Goal: Transaction & Acquisition: Obtain resource

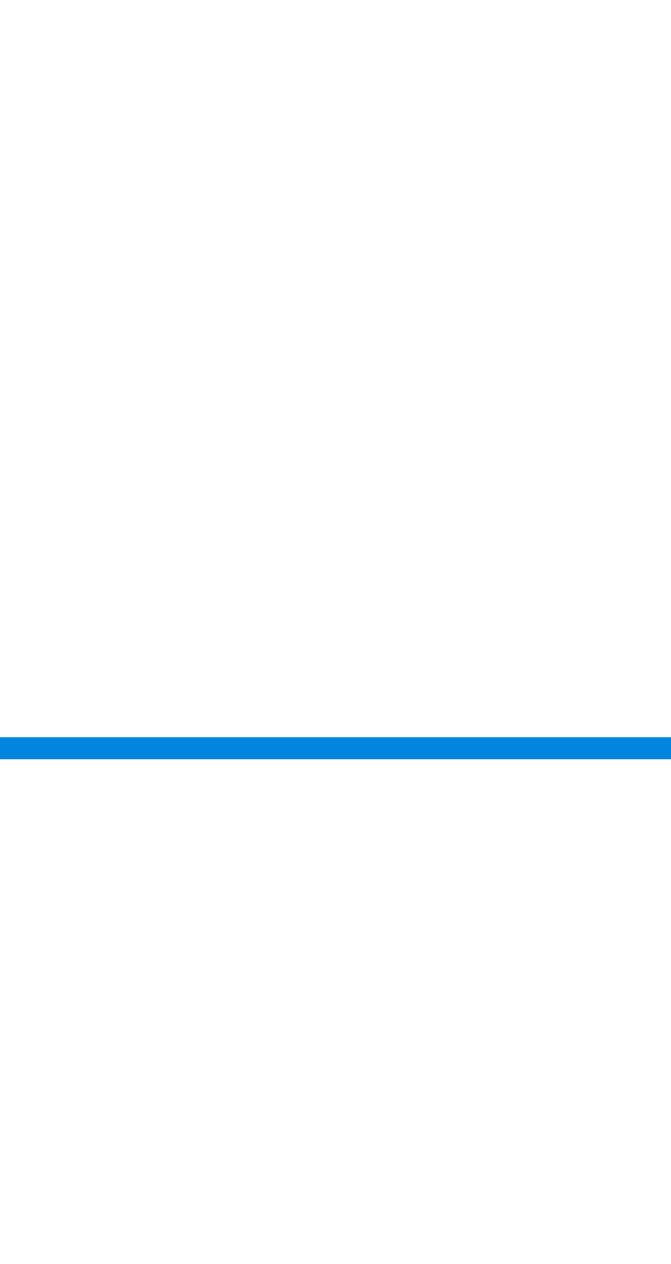
scroll to position [123, 0]
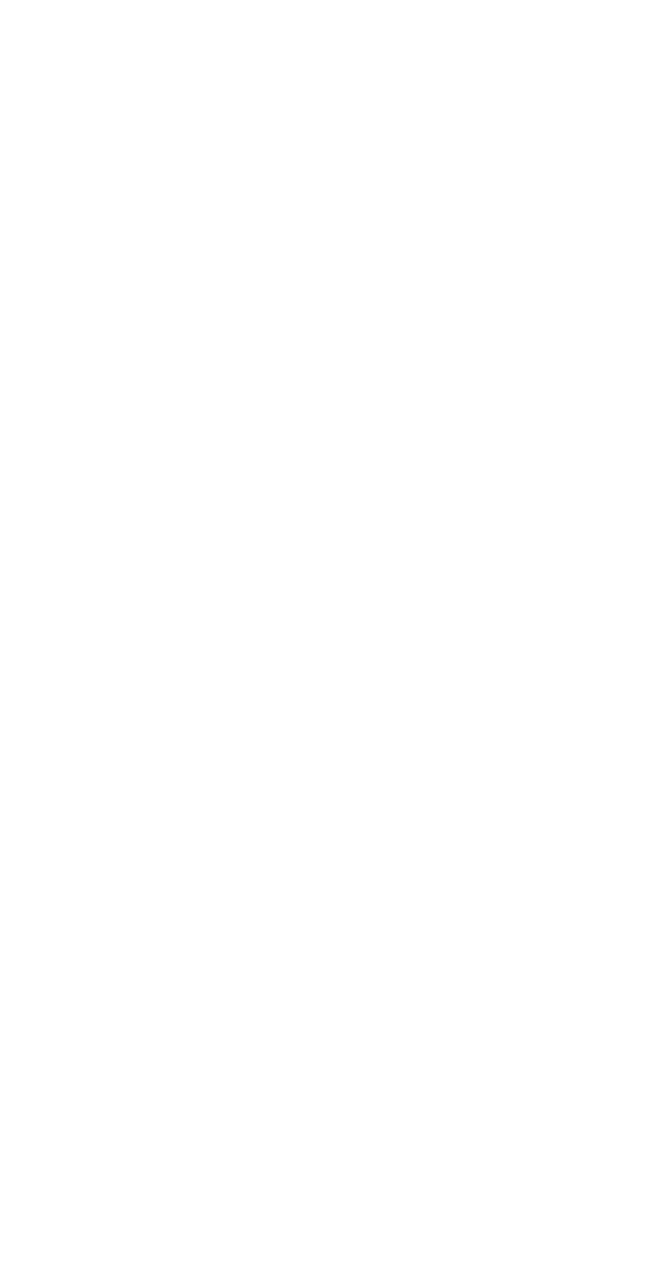
scroll to position [168, 0]
click at [652, 1130] on section at bounding box center [335, 724] width 671 height 964
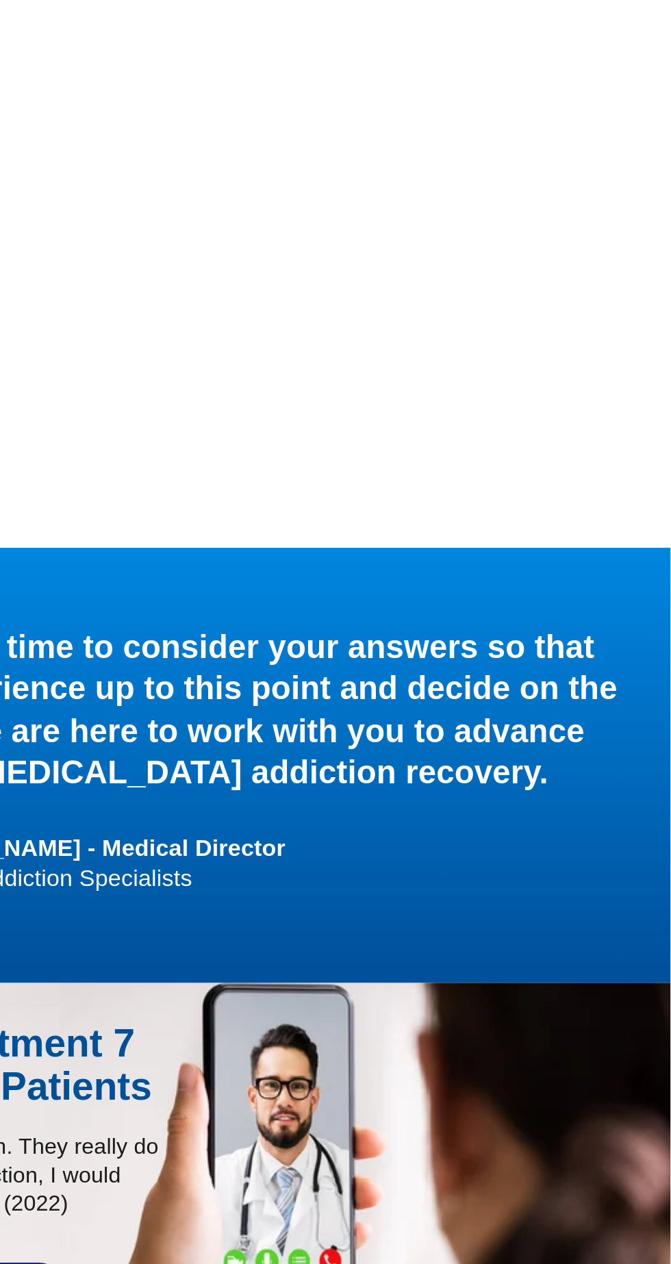
scroll to position [905, 0]
